Goal: Navigation & Orientation: Find specific page/section

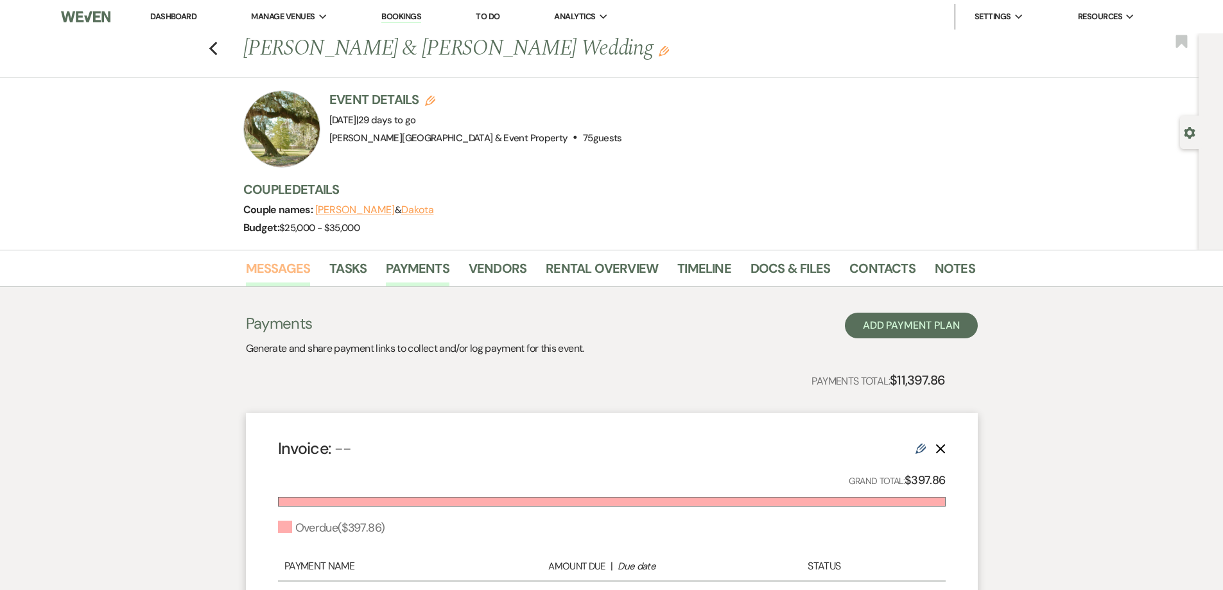
click at [282, 270] on link "Messages" at bounding box center [278, 272] width 65 height 28
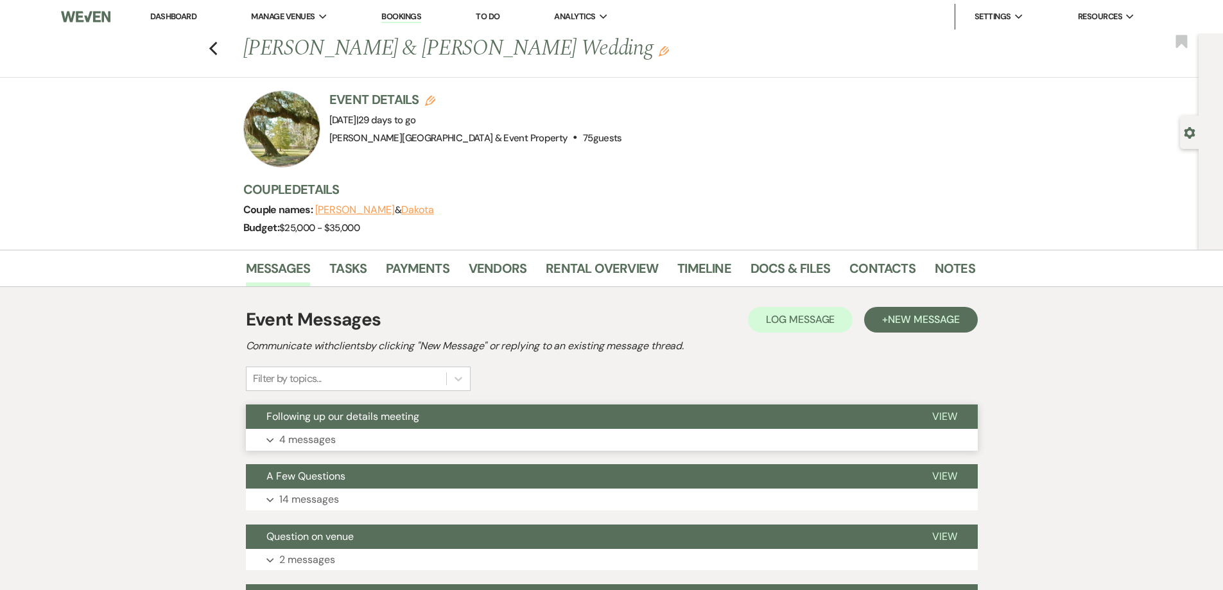
click at [294, 437] on p "4 messages" at bounding box center [307, 439] width 56 height 17
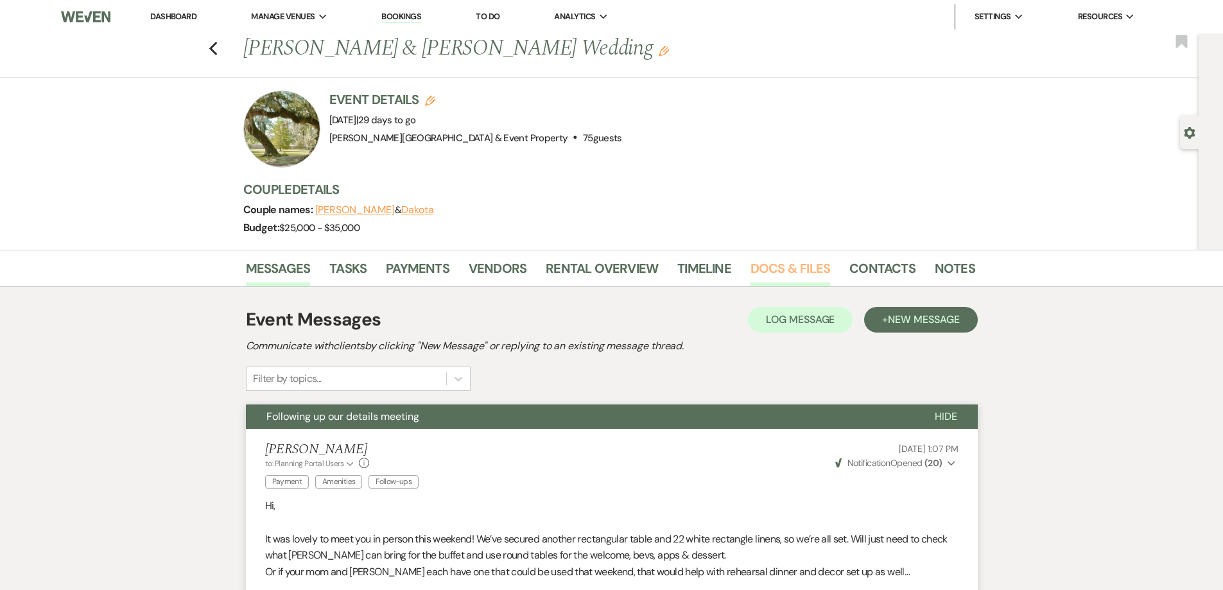
click at [768, 264] on link "Docs & Files" at bounding box center [790, 272] width 80 height 28
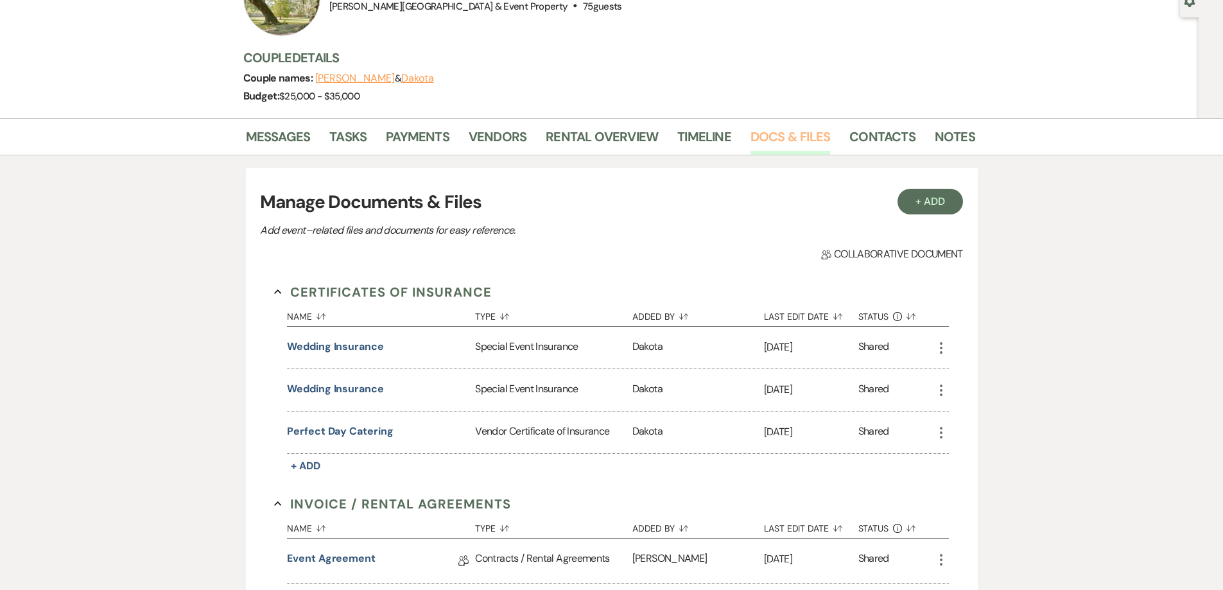
scroll to position [128, 0]
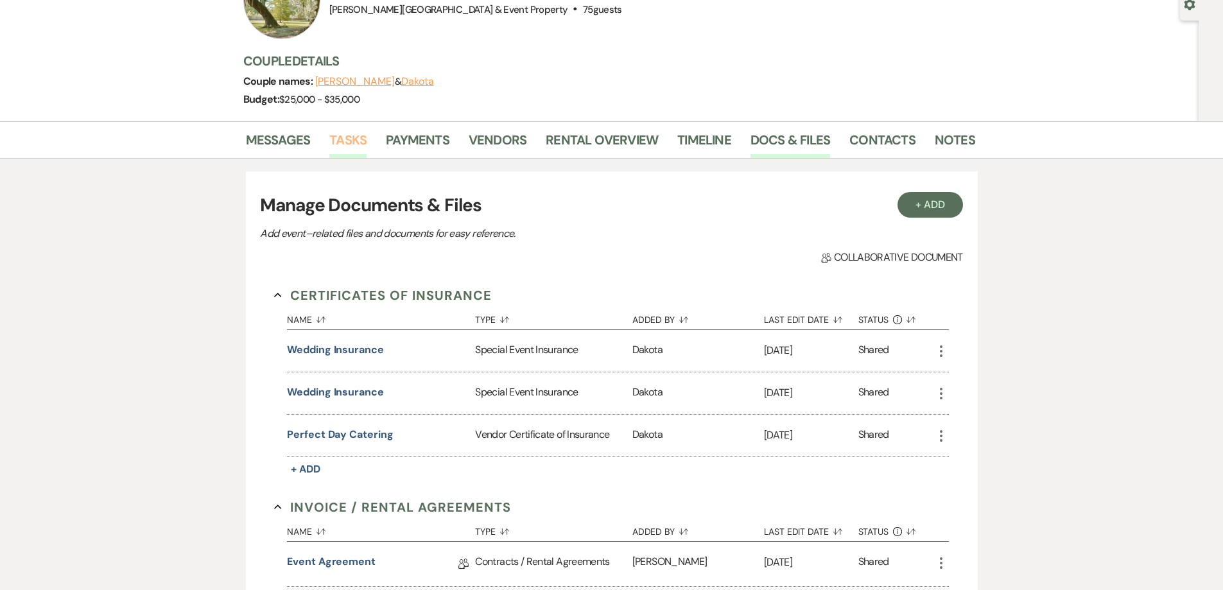
click at [350, 146] on link "Tasks" at bounding box center [347, 144] width 37 height 28
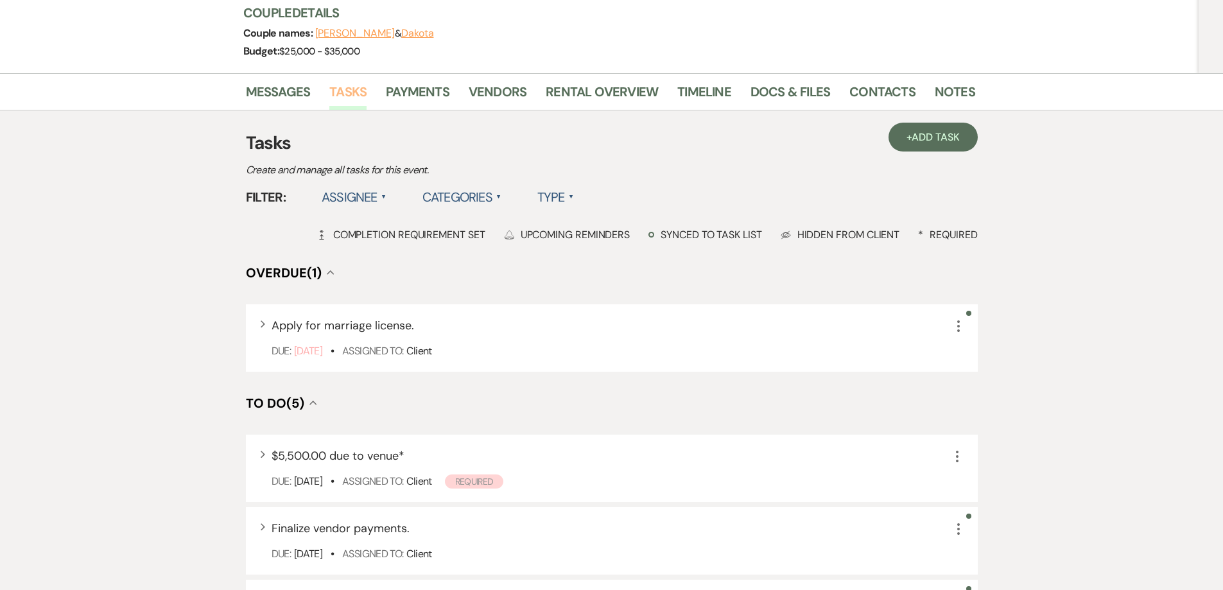
scroll to position [64, 0]
